Goal: Task Accomplishment & Management: Manage account settings

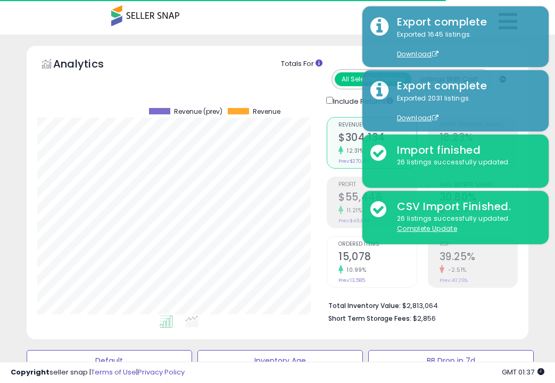
select select "**"
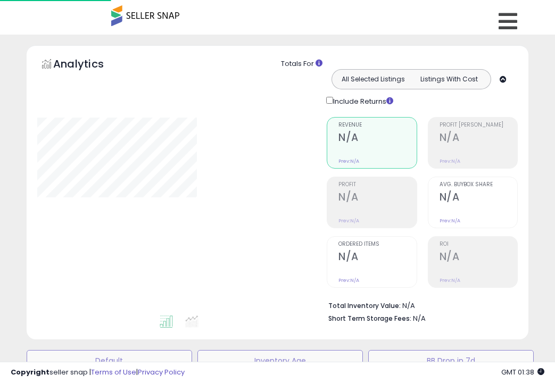
select select "**"
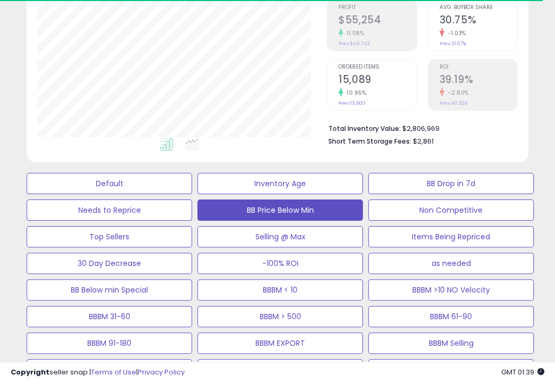
scroll to position [218, 289]
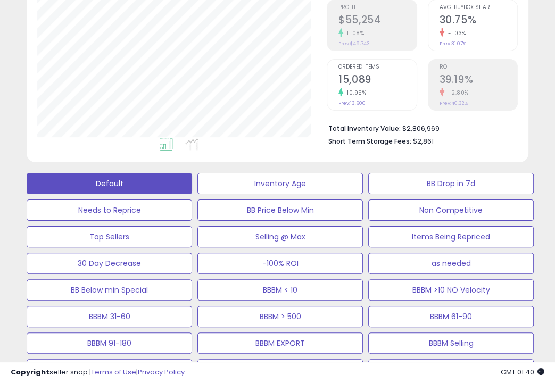
click at [166, 178] on button "Default" at bounding box center [110, 183] width 166 height 21
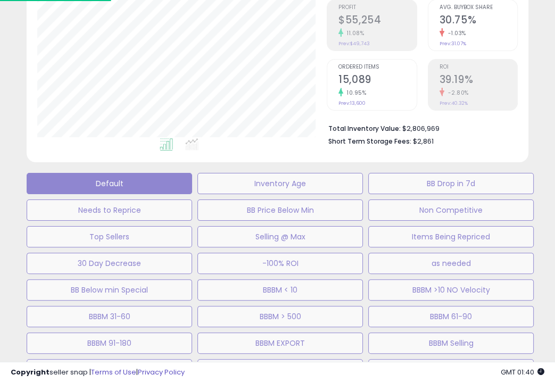
select select "**"
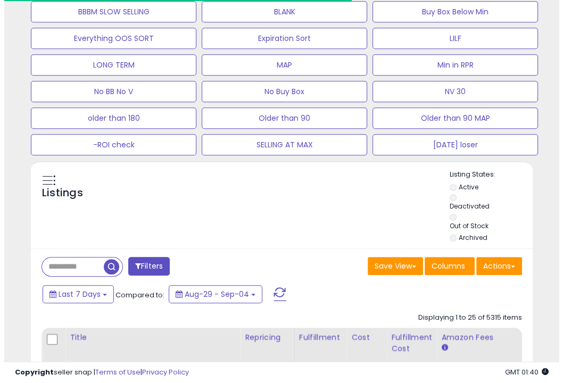
scroll to position [536, 0]
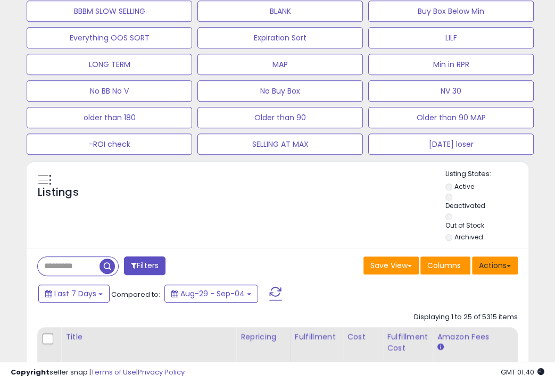
click at [490, 264] on button "Actions" at bounding box center [495, 266] width 46 height 18
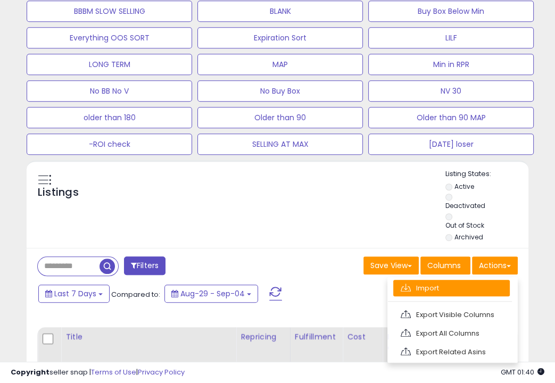
click at [466, 283] on link "Import" at bounding box center [451, 288] width 117 height 17
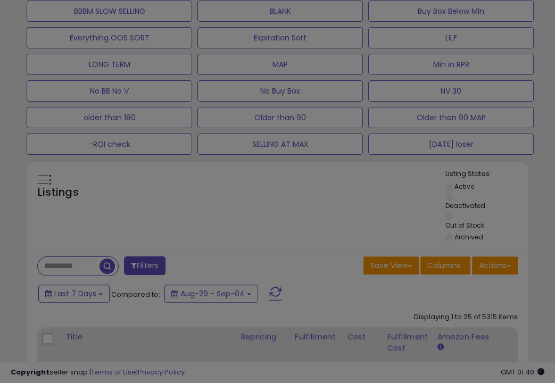
scroll to position [218, 294]
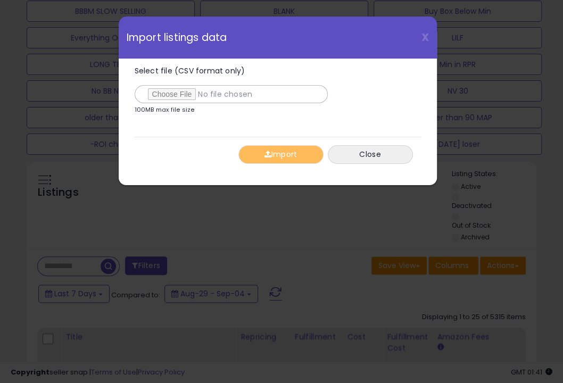
type input "**********"
click at [260, 151] on button "Import" at bounding box center [281, 154] width 85 height 19
click at [260, 151] on div "Select file (CSV format only) 100MB max file size 0% Import Close" at bounding box center [278, 115] width 286 height 113
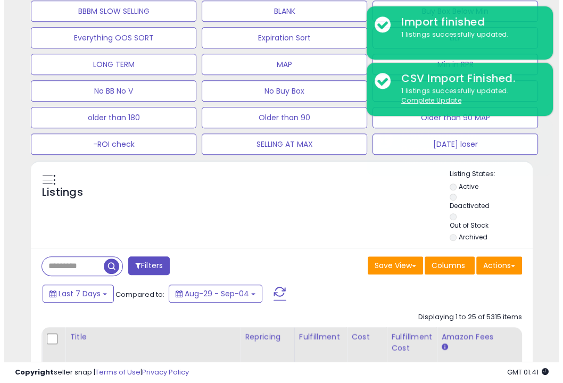
scroll to position [336, 0]
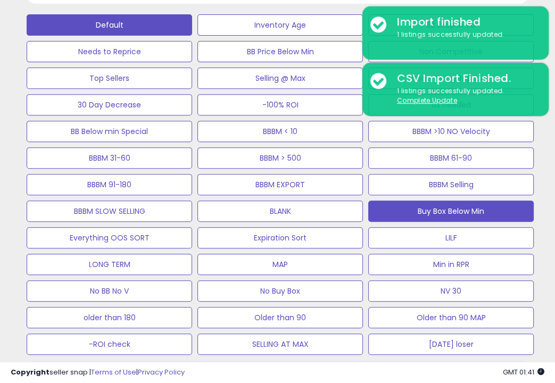
click at [423, 218] on button "Buy Box Below Min" at bounding box center [451, 211] width 166 height 21
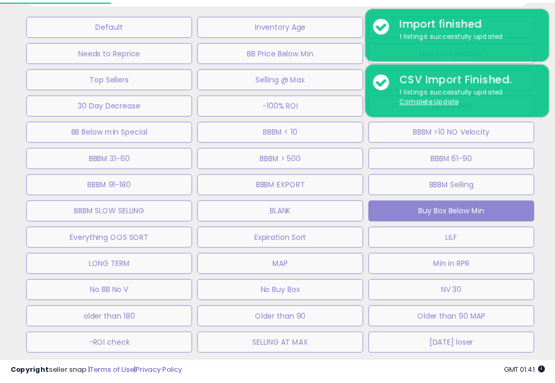
scroll to position [218, 294]
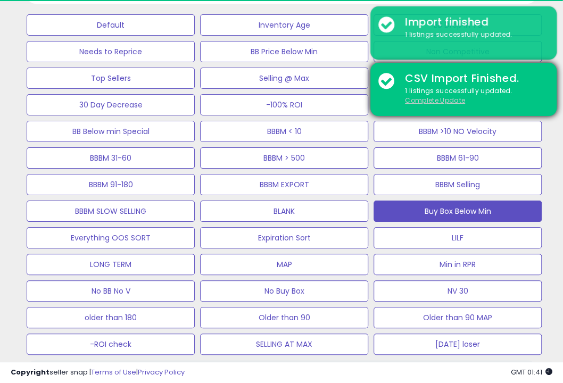
select select "**"
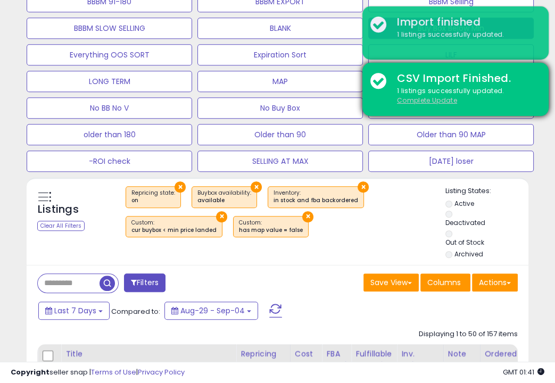
scroll to position [522, 0]
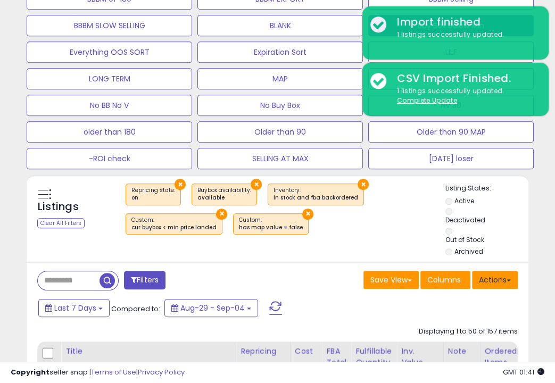
click at [500, 287] on button "Actions" at bounding box center [495, 280] width 46 height 18
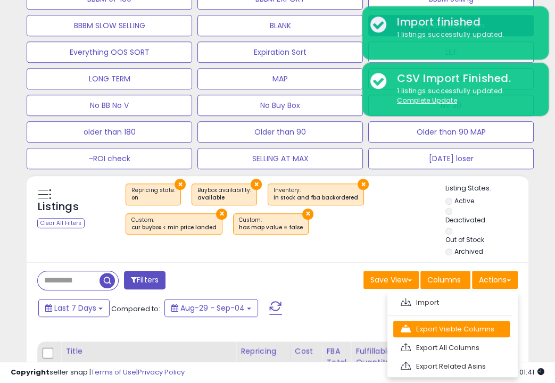
click at [462, 329] on link "Export Visible Columns" at bounding box center [451, 329] width 117 height 17
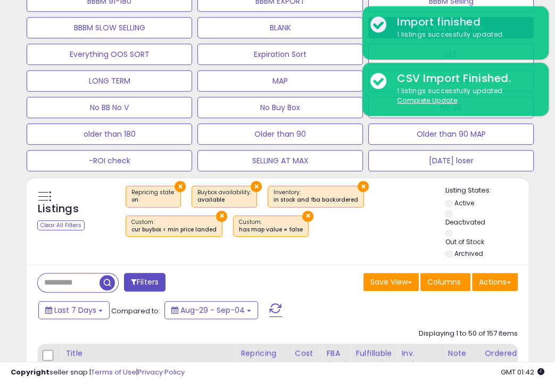
scroll to position [520, 0]
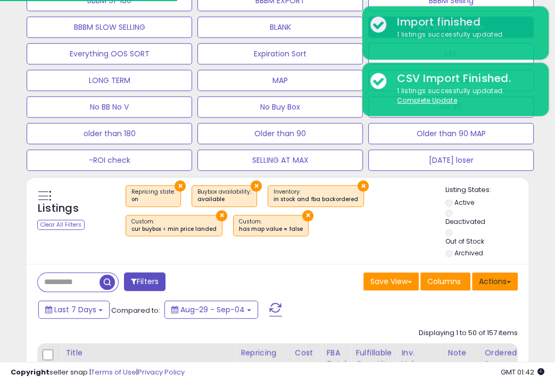
click at [489, 281] on button "Actions" at bounding box center [495, 282] width 46 height 18
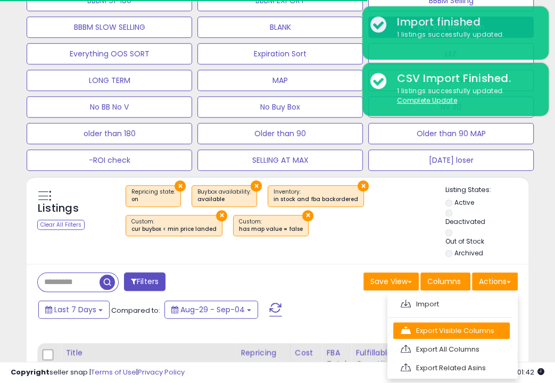
click at [454, 335] on link "Export Visible Columns" at bounding box center [451, 331] width 117 height 17
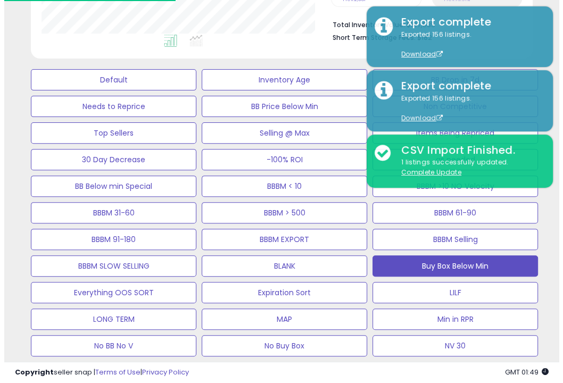
scroll to position [278, 0]
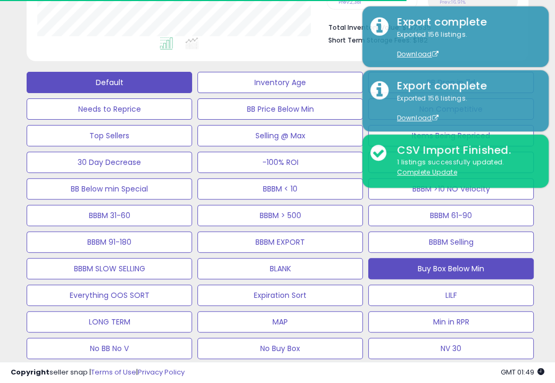
click at [120, 85] on button "Default" at bounding box center [110, 82] width 166 height 21
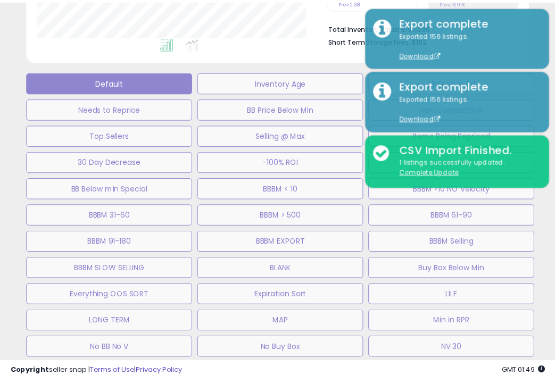
scroll to position [218, 294]
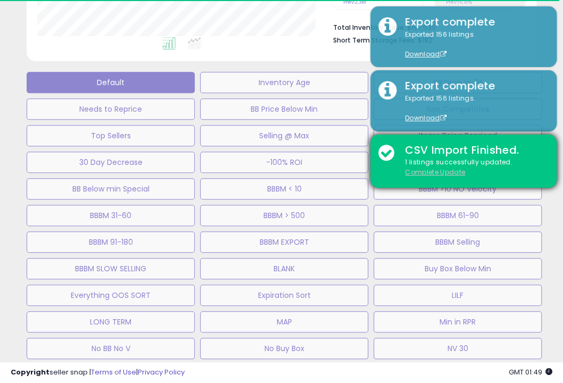
click at [432, 171] on u "Complete Update" at bounding box center [435, 172] width 60 height 9
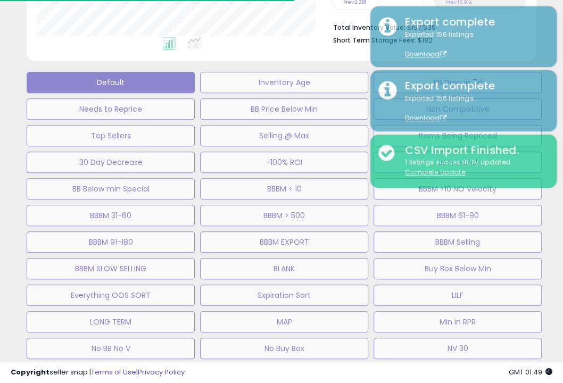
select select "**"
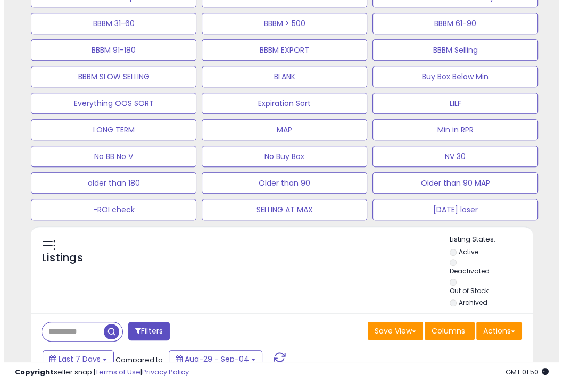
scroll to position [565, 0]
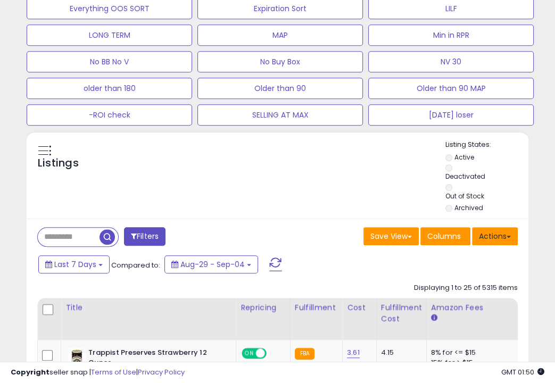
click at [483, 231] on button "Actions" at bounding box center [495, 236] width 46 height 18
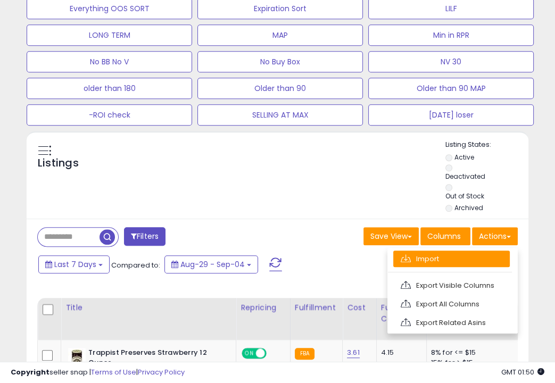
click at [458, 260] on link "Import" at bounding box center [451, 259] width 117 height 17
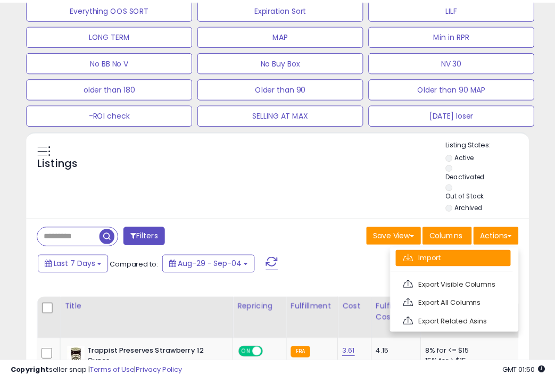
scroll to position [218, 294]
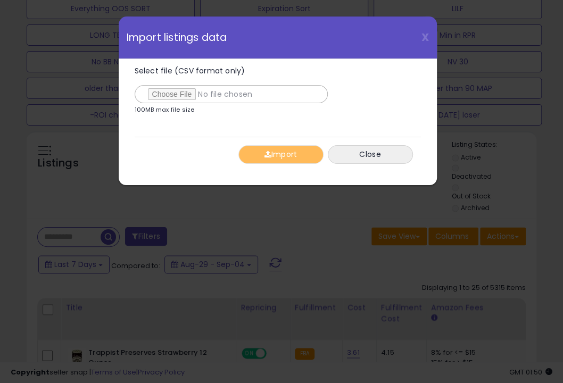
type input "**********"
click at [278, 154] on button "Import" at bounding box center [281, 154] width 85 height 19
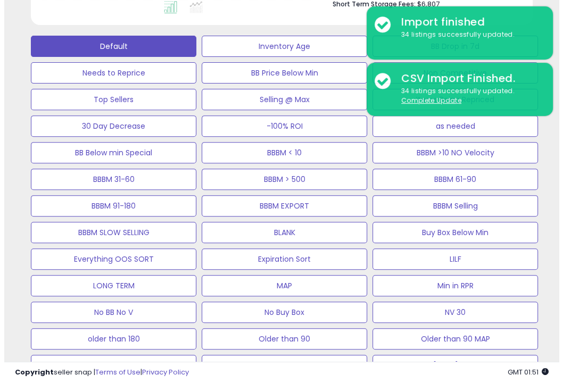
scroll to position [348, 0]
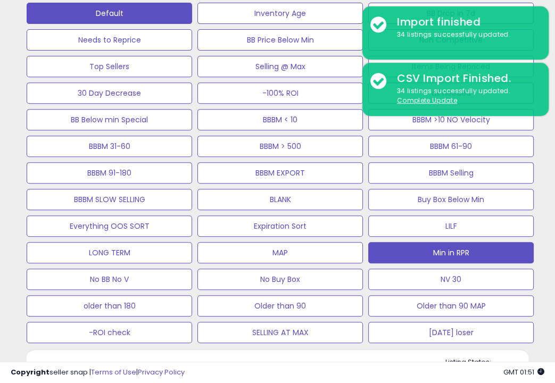
click at [498, 255] on button "Min in RPR" at bounding box center [451, 252] width 166 height 21
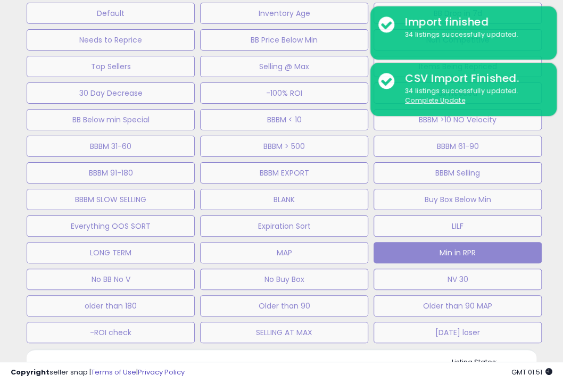
scroll to position [218, 294]
select select "**"
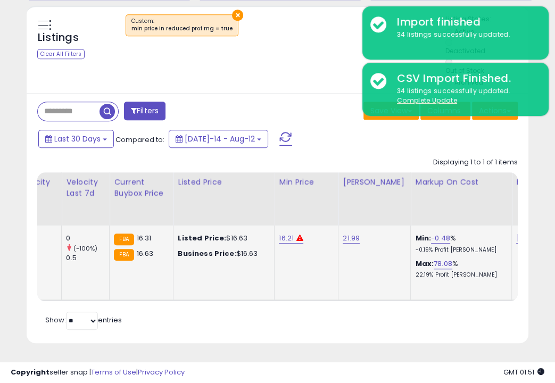
scroll to position [0, 612]
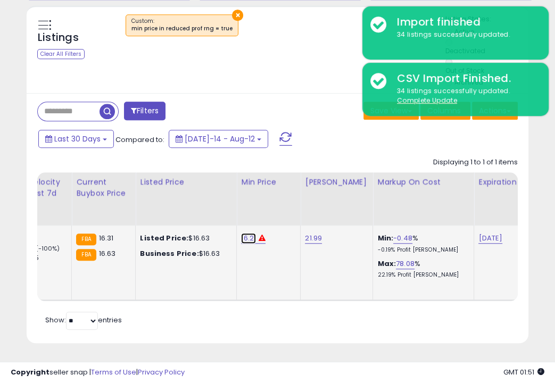
click at [241, 233] on link "16.21" at bounding box center [248, 238] width 15 height 11
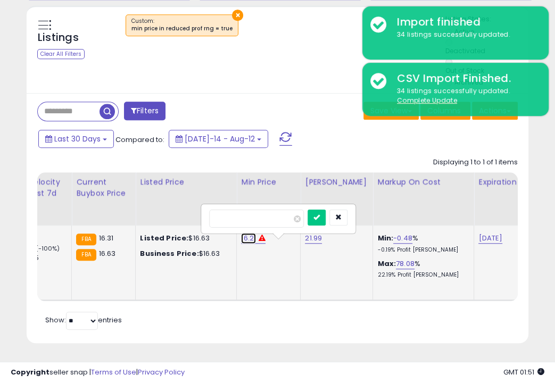
click at [241, 233] on link "16.21" at bounding box center [248, 238] width 15 height 11
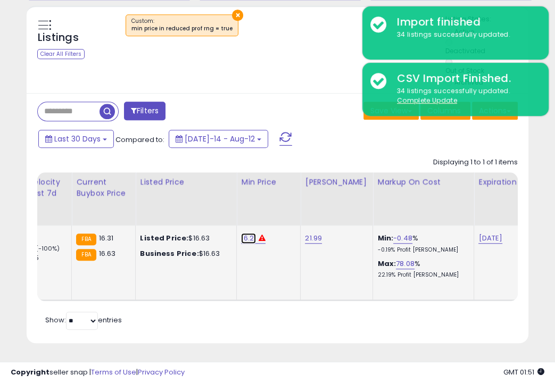
click at [241, 233] on link "16.21" at bounding box center [248, 238] width 15 height 11
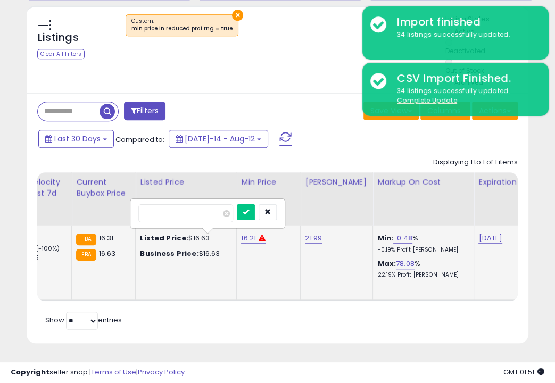
type input "*"
type input "*****"
click at [259, 212] on div at bounding box center [257, 213] width 40 height 19
click at [249, 209] on icon "submit" at bounding box center [246, 212] width 6 height 6
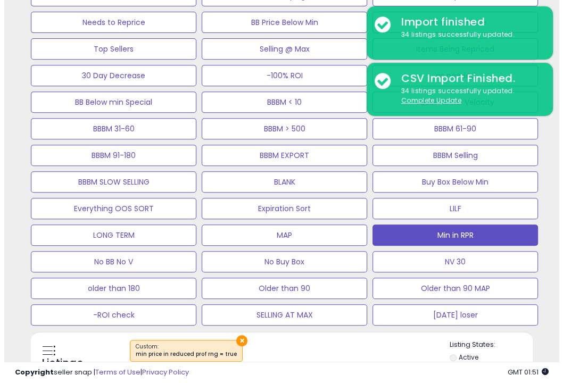
scroll to position [363, 0]
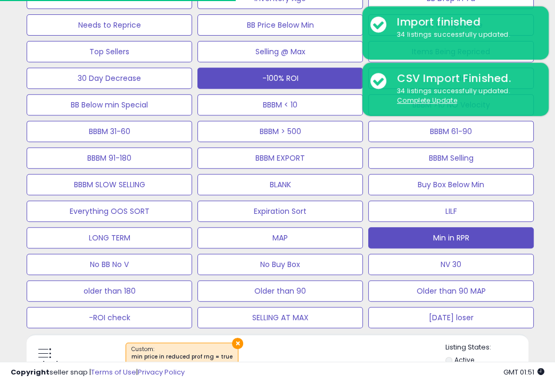
click at [325, 80] on button "-100% ROI" at bounding box center [281, 78] width 166 height 21
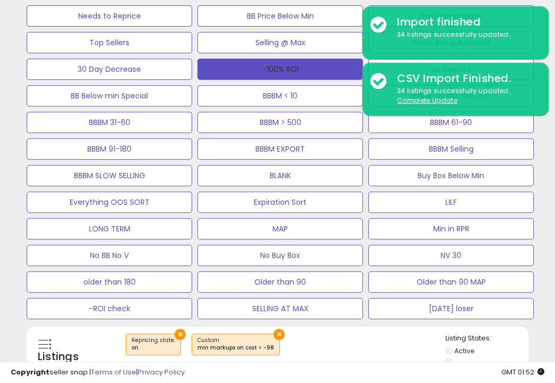
scroll to position [427, 0]
